Goal: Task Accomplishment & Management: Manage account settings

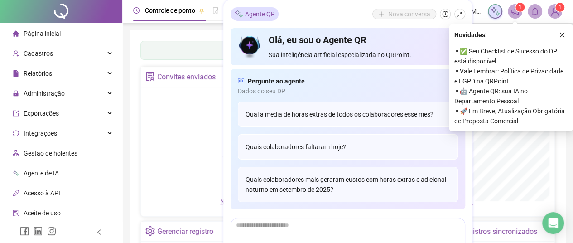
click at [561, 35] on button "button" at bounding box center [561, 34] width 11 height 11
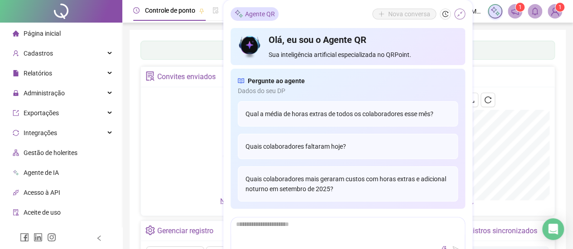
click at [460, 12] on icon "shrink" at bounding box center [459, 14] width 6 height 6
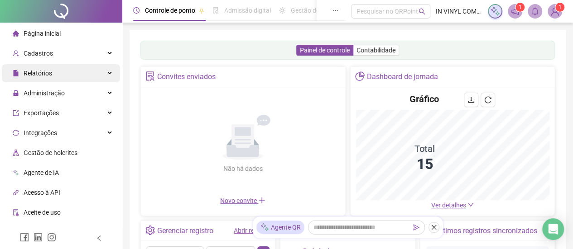
click at [57, 60] on div "Cadastros" at bounding box center [61, 53] width 118 height 18
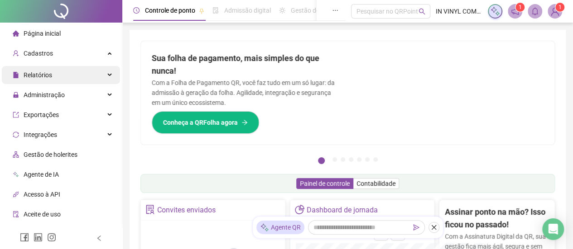
click at [59, 80] on ul "Página inicial Cadastros Empregadores Locais de trabalho Escalas Colaboradores …" at bounding box center [61, 174] width 122 height 302
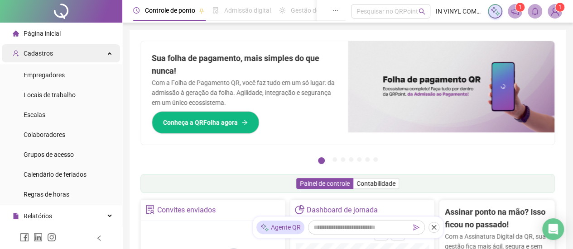
click at [59, 48] on div "Cadastros" at bounding box center [61, 53] width 118 height 18
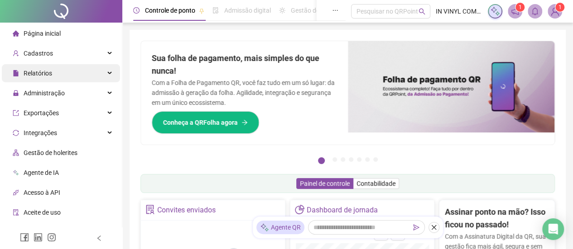
click at [53, 73] on div "Relatórios" at bounding box center [61, 73] width 118 height 18
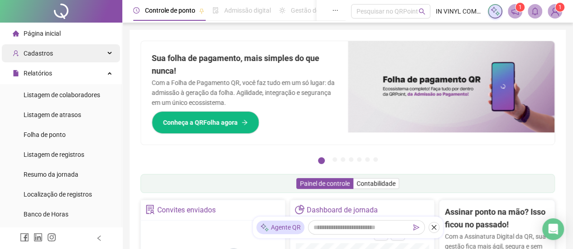
click at [58, 52] on div "Cadastros" at bounding box center [61, 53] width 118 height 18
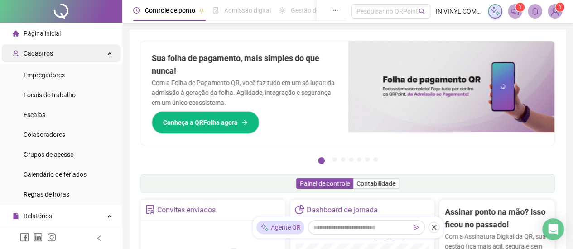
click at [57, 57] on div "Cadastros" at bounding box center [61, 53] width 118 height 18
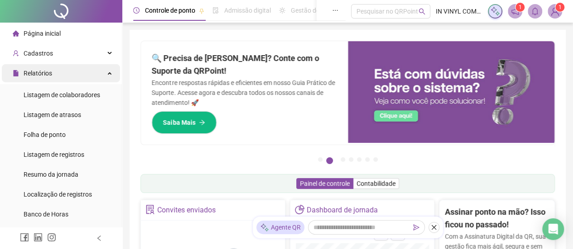
click at [41, 73] on span "Relatórios" at bounding box center [38, 73] width 29 height 7
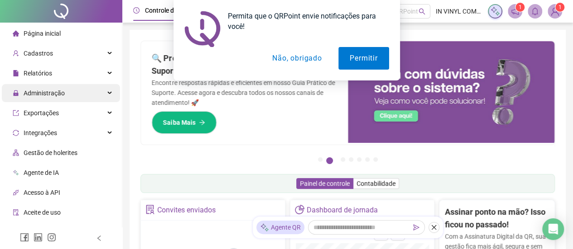
click at [52, 99] on span "Administração" at bounding box center [39, 93] width 52 height 18
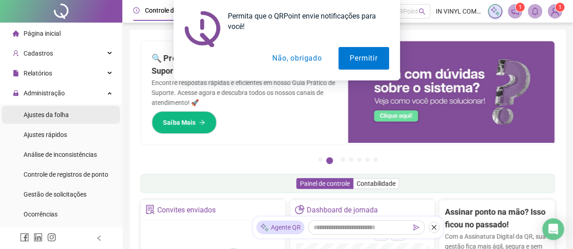
click at [51, 116] on span "Ajustes da folha" at bounding box center [46, 114] width 45 height 7
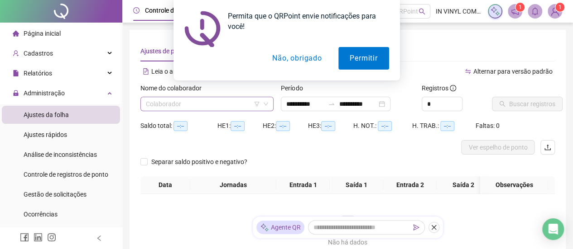
click at [192, 100] on input "search" at bounding box center [203, 104] width 114 height 14
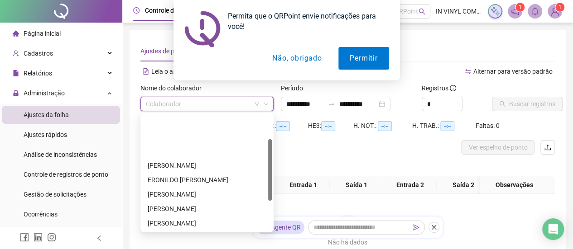
scroll to position [45, 0]
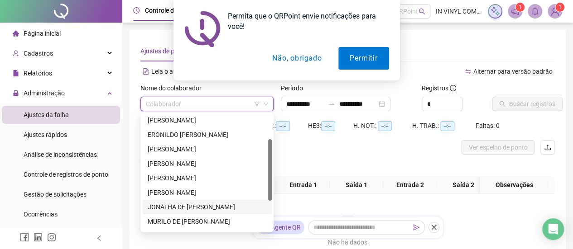
click at [193, 207] on div "JONATHA DE [PERSON_NAME]" at bounding box center [207, 207] width 119 height 10
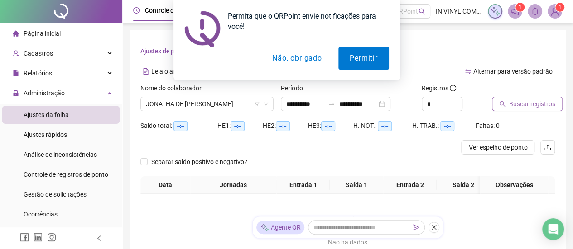
click at [519, 101] on span "Buscar registros" at bounding box center [532, 104] width 46 height 10
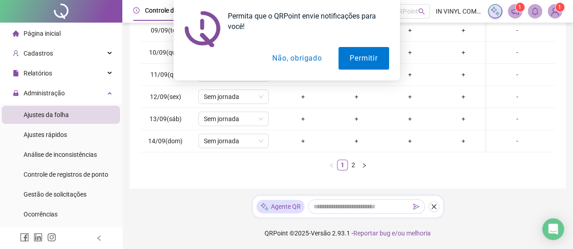
scroll to position [0, 0]
click at [298, 54] on button "Não, obrigado" at bounding box center [297, 58] width 72 height 23
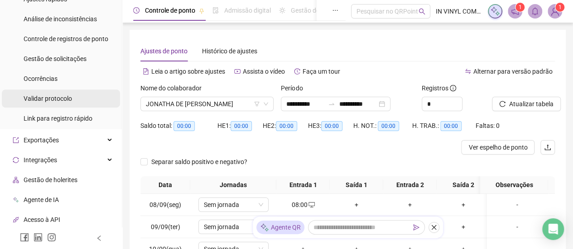
scroll to position [91, 0]
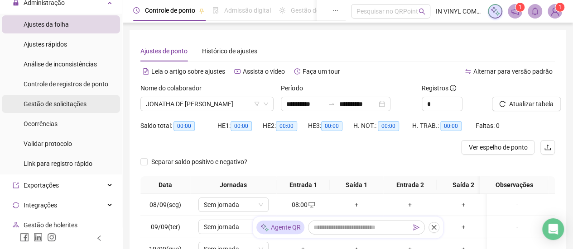
click at [59, 109] on div "Gestão de solicitações" at bounding box center [55, 104] width 63 height 18
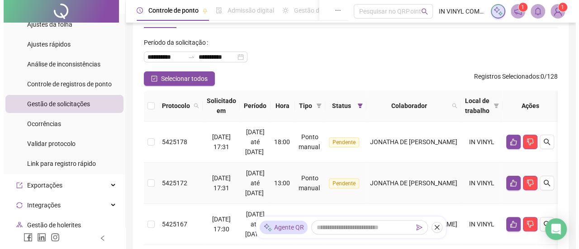
scroll to position [91, 0]
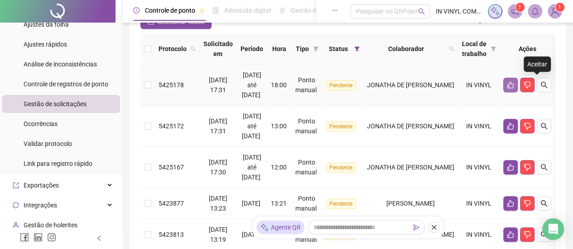
click at [517, 79] on button "button" at bounding box center [510, 85] width 14 height 14
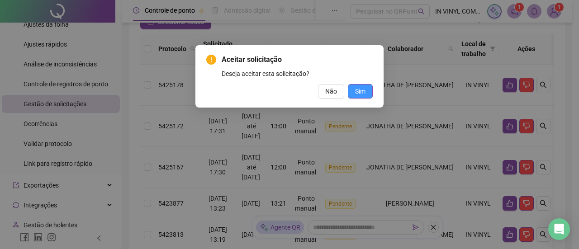
click at [362, 89] on span "Sim" at bounding box center [360, 91] width 10 height 10
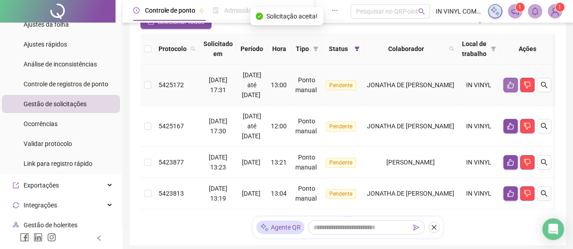
click at [514, 86] on icon "like" at bounding box center [509, 84] width 7 height 7
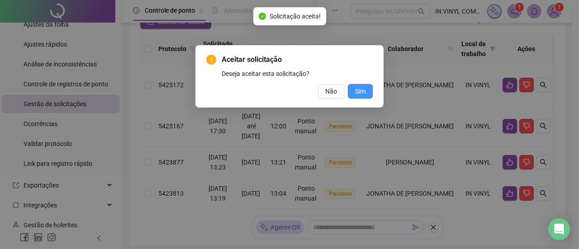
click at [358, 89] on span "Sim" at bounding box center [360, 91] width 10 height 10
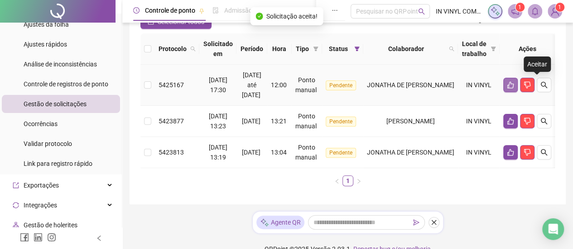
click at [514, 81] on icon "like" at bounding box center [509, 84] width 7 height 7
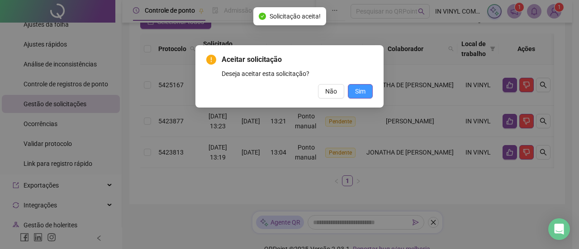
click at [358, 94] on span "Sim" at bounding box center [360, 91] width 10 height 10
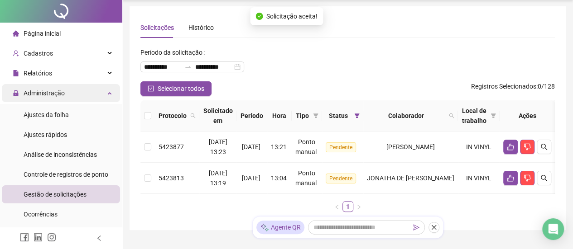
scroll to position [0, 0]
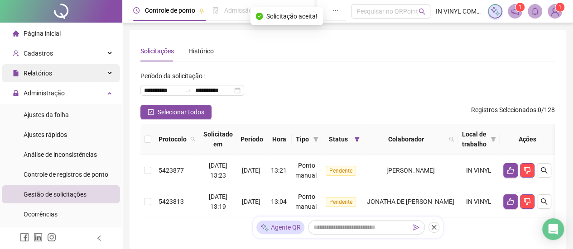
click at [61, 66] on div "Relatórios" at bounding box center [61, 73] width 118 height 18
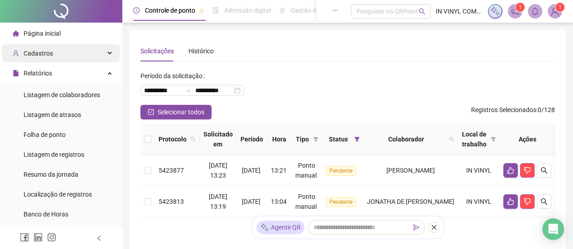
click at [65, 48] on div "Cadastros" at bounding box center [61, 53] width 118 height 18
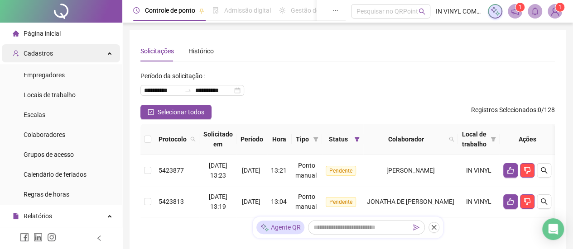
click at [65, 56] on div "Cadastros" at bounding box center [61, 53] width 118 height 18
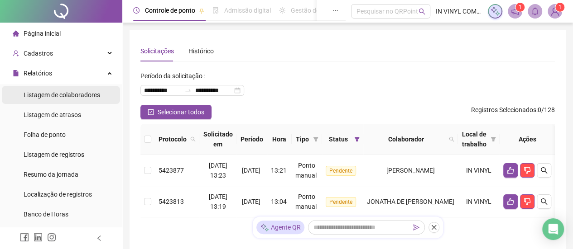
click at [84, 94] on span "Listagem de colaboradores" at bounding box center [62, 94] width 76 height 7
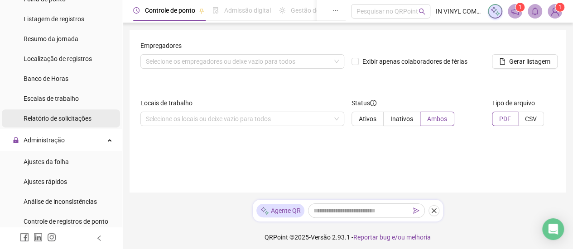
scroll to position [181, 0]
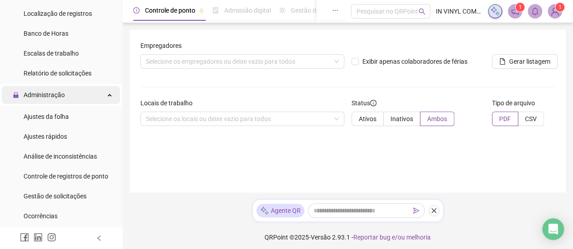
click at [86, 93] on div "Administração" at bounding box center [61, 95] width 118 height 18
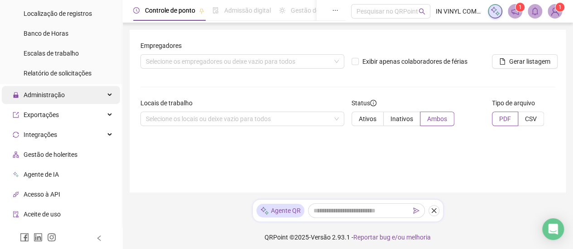
click at [86, 93] on div "Administração" at bounding box center [61, 95] width 118 height 18
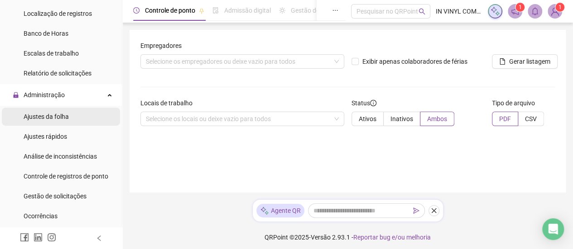
click at [78, 121] on li "Ajustes da folha" at bounding box center [61, 117] width 118 height 18
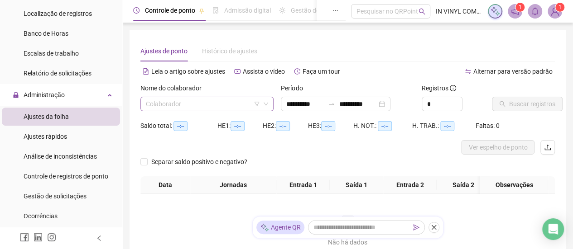
click at [186, 110] on input "search" at bounding box center [203, 104] width 114 height 14
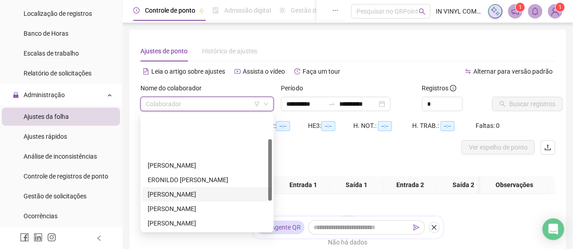
scroll to position [45, 0]
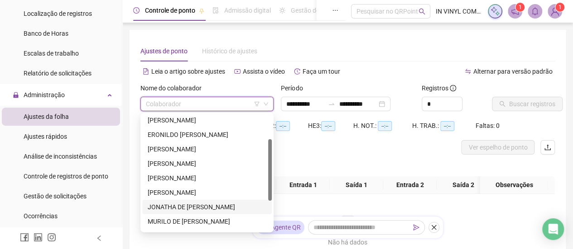
click at [194, 208] on div "JONATHA DE [PERSON_NAME]" at bounding box center [207, 207] width 119 height 10
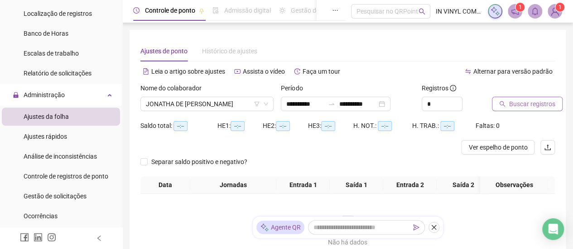
click at [516, 105] on span "Buscar registros" at bounding box center [532, 104] width 46 height 10
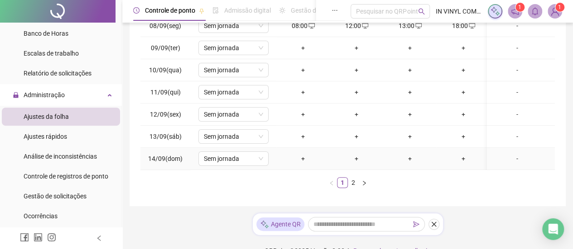
scroll to position [181, 0]
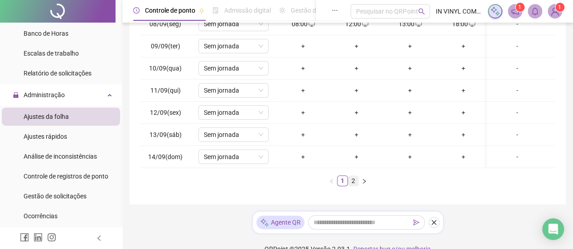
click at [358, 186] on li "2" at bounding box center [353, 181] width 11 height 11
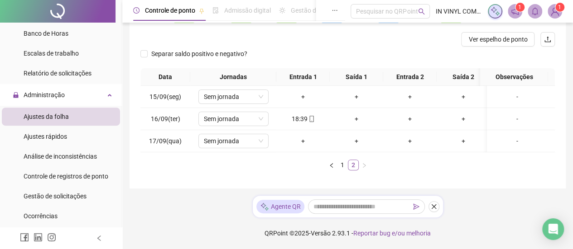
scroll to position [0, 0]
drag, startPoint x: 163, startPoint y: 137, endPoint x: 478, endPoint y: 136, distance: 315.0
click at [478, 136] on tr "17/09(qua) Sem jornada + + + + -" at bounding box center [348, 141] width 417 height 22
click at [340, 164] on link "1" at bounding box center [342, 165] width 10 height 10
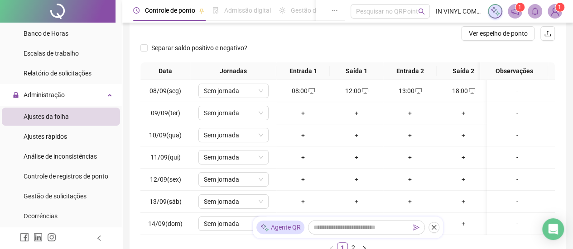
click at [132, 199] on div "**********" at bounding box center [347, 94] width 436 height 356
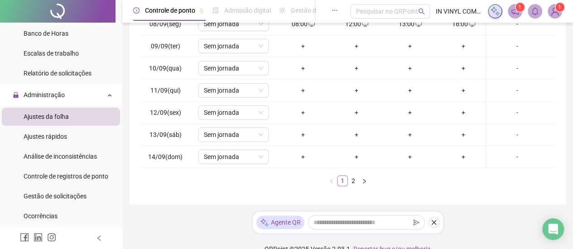
click at [347, 186] on li "1" at bounding box center [342, 181] width 11 height 11
click at [353, 186] on link "2" at bounding box center [353, 181] width 10 height 10
